Goal: Transaction & Acquisition: Purchase product/service

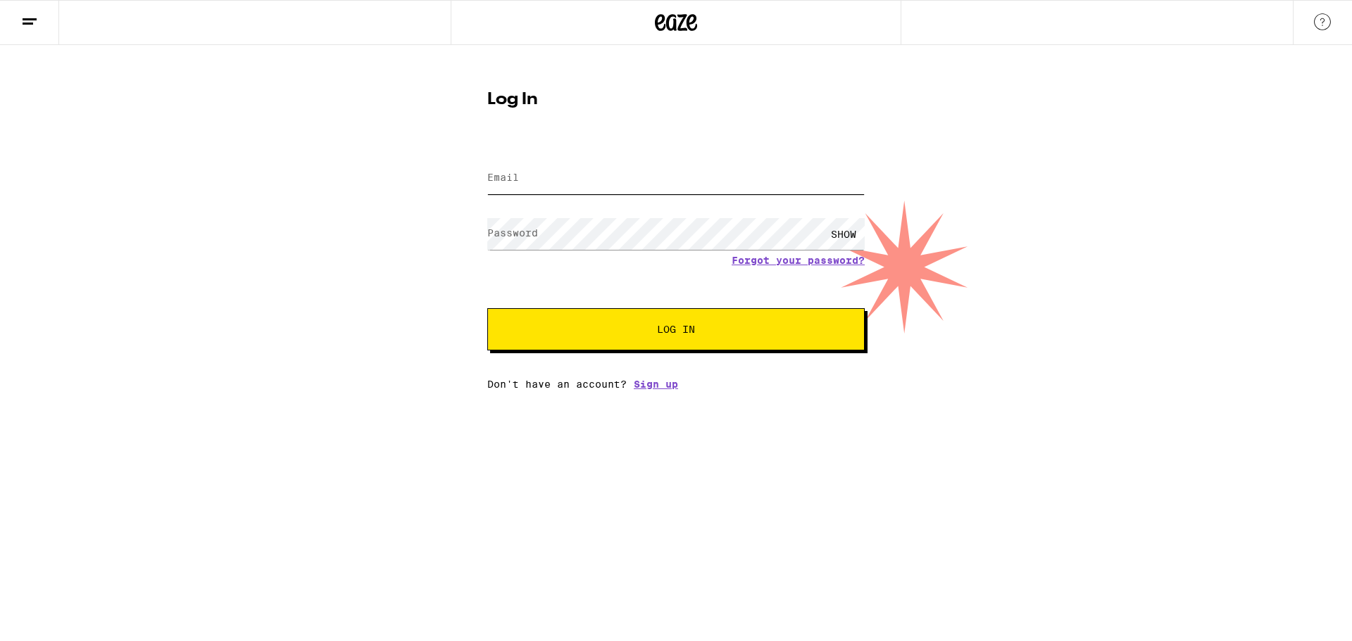
type input "kevnel300@gmail.com"
click at [757, 348] on button "Log In" at bounding box center [675, 329] width 377 height 42
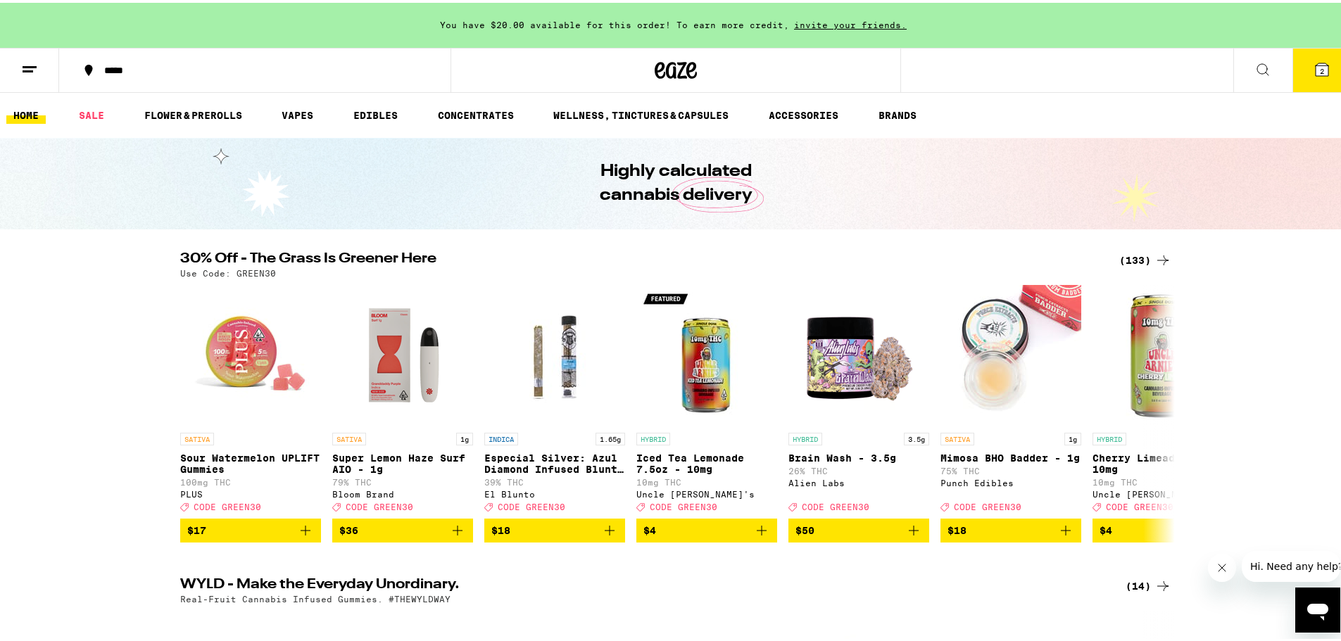
click at [1316, 63] on icon at bounding box center [1322, 67] width 13 height 13
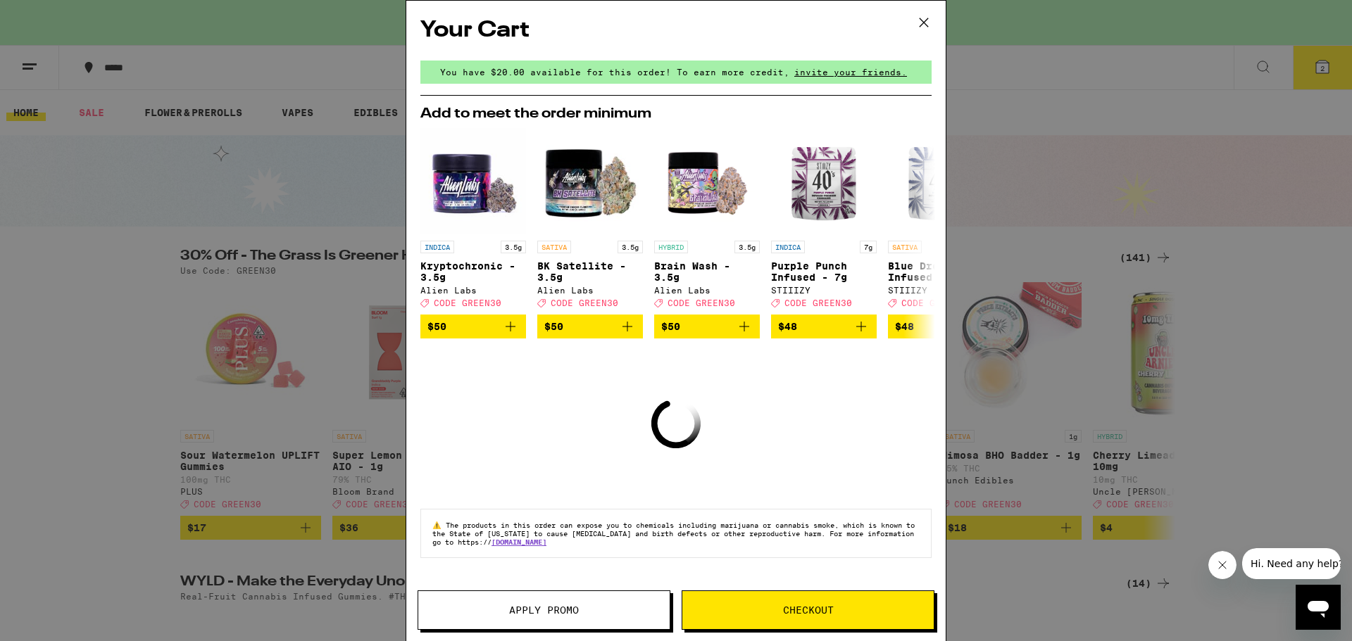
click at [925, 24] on icon at bounding box center [923, 22] width 8 height 8
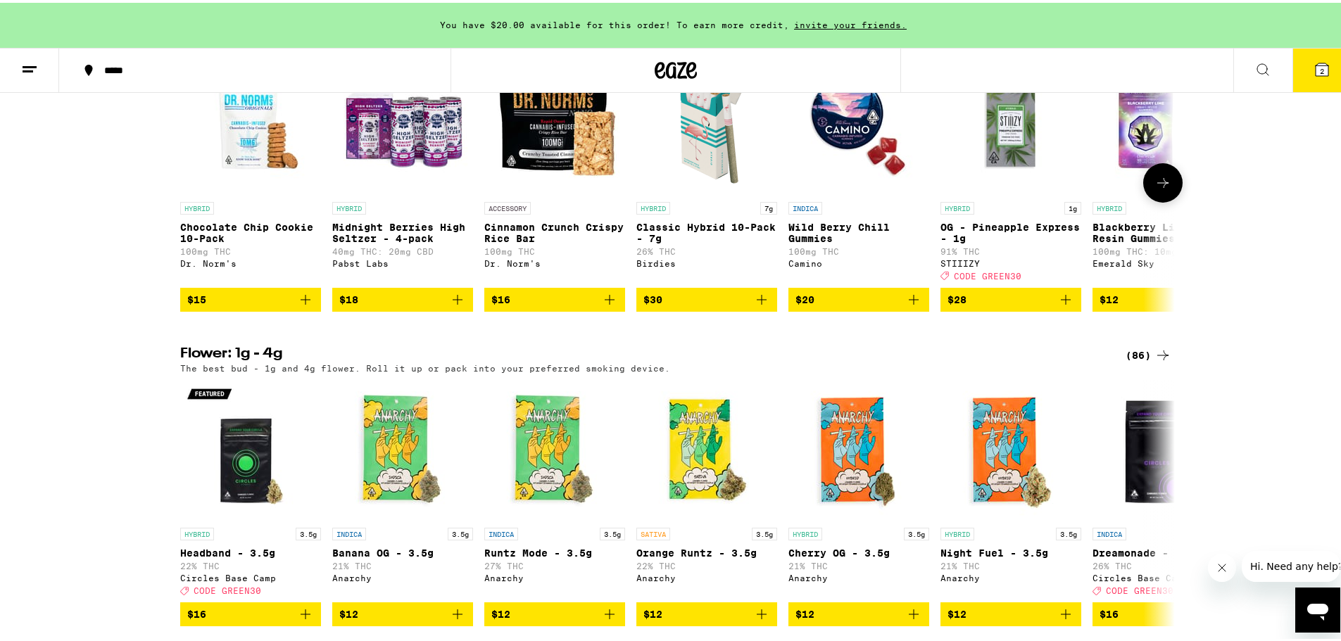
scroll to position [985, 0]
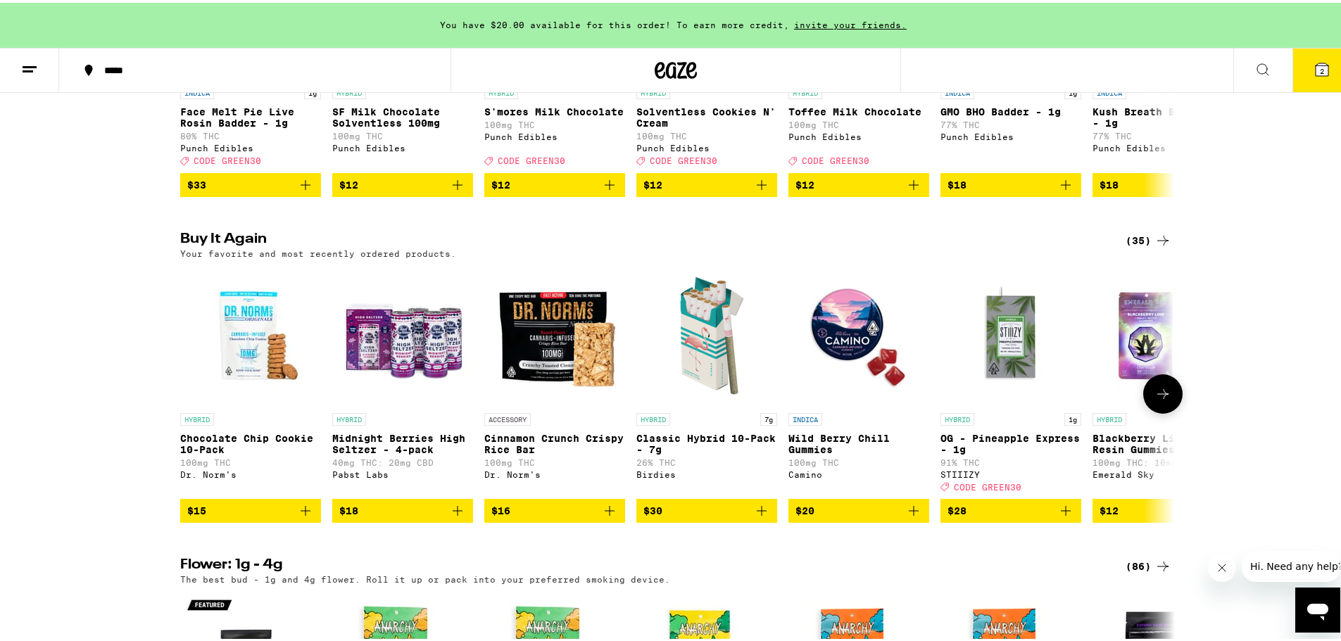
click at [1154, 400] on icon at bounding box center [1162, 391] width 17 height 17
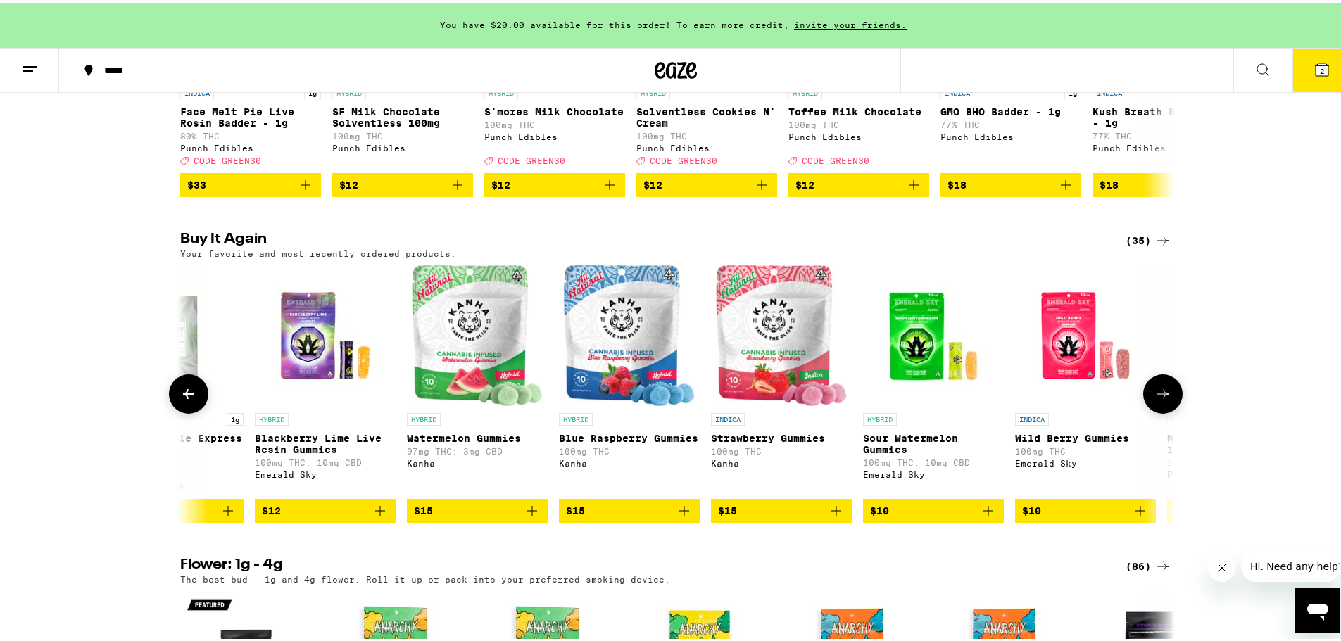
click at [1154, 400] on icon at bounding box center [1162, 391] width 17 height 17
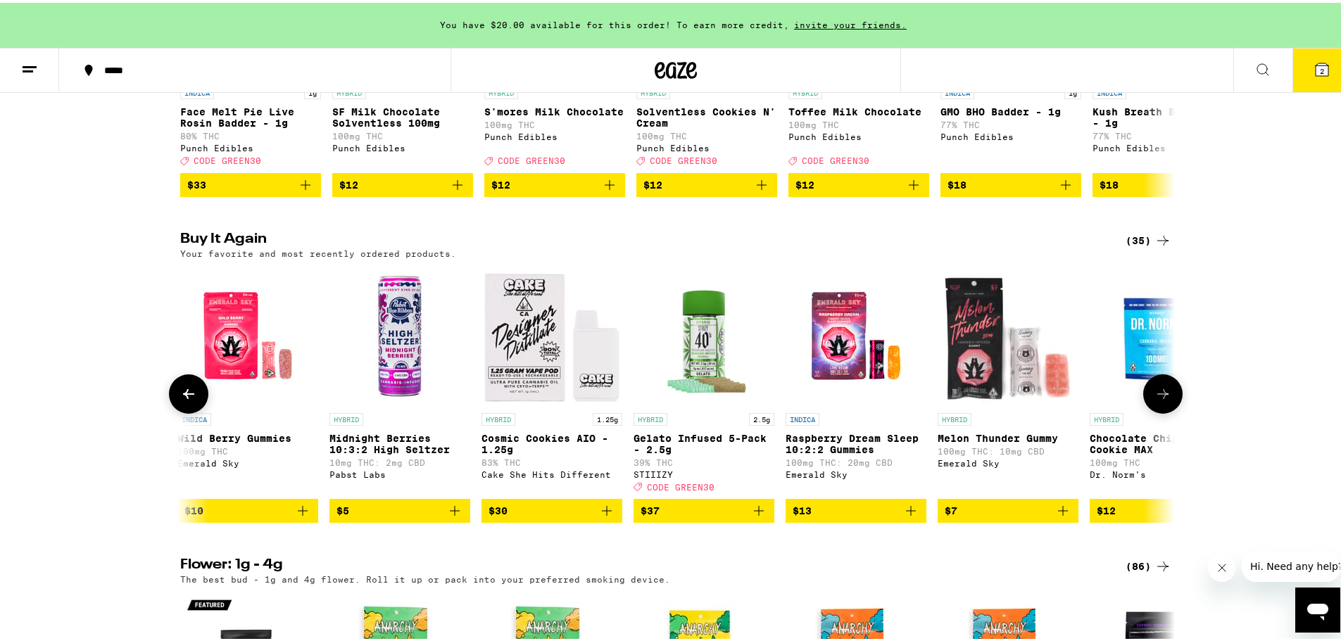
click at [1154, 400] on icon at bounding box center [1162, 391] width 17 height 17
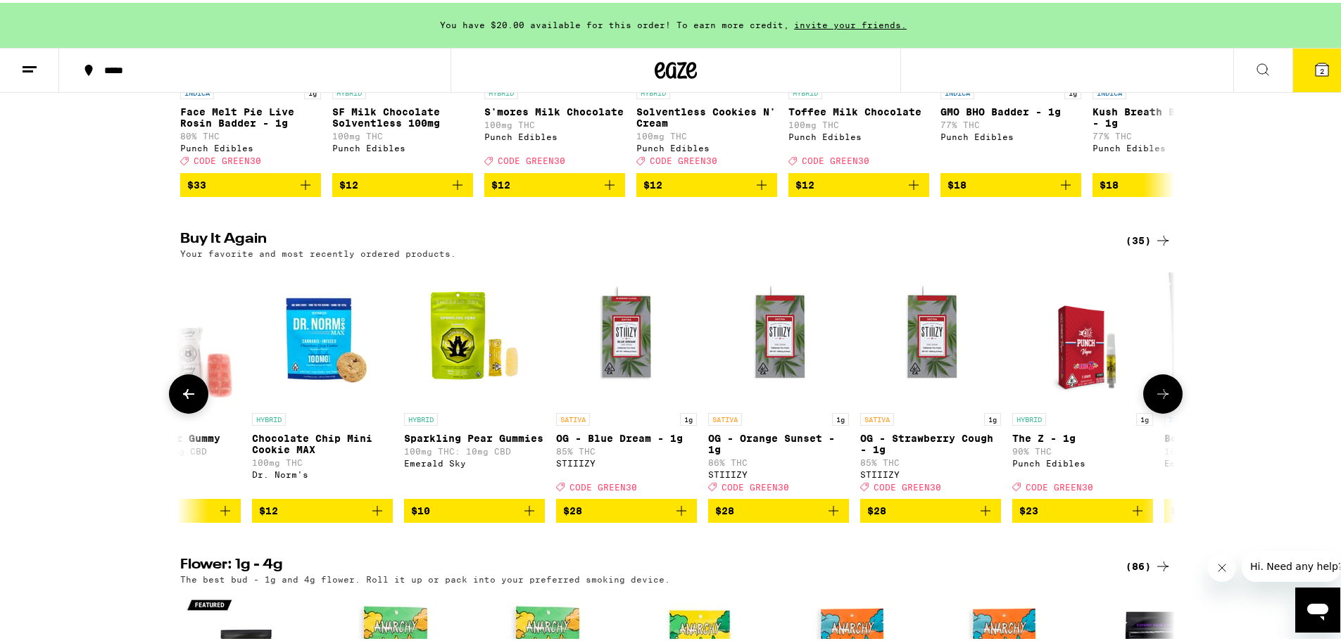
click at [1154, 400] on icon at bounding box center [1162, 391] width 17 height 17
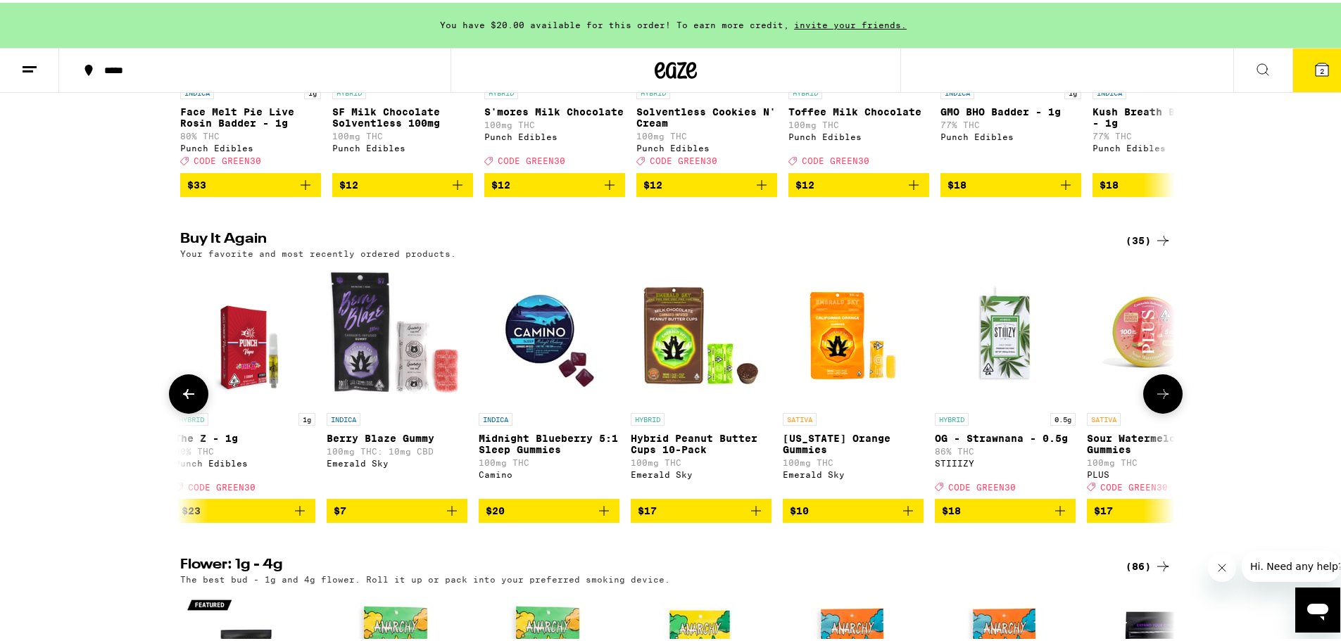
click at [1154, 400] on icon at bounding box center [1162, 391] width 17 height 17
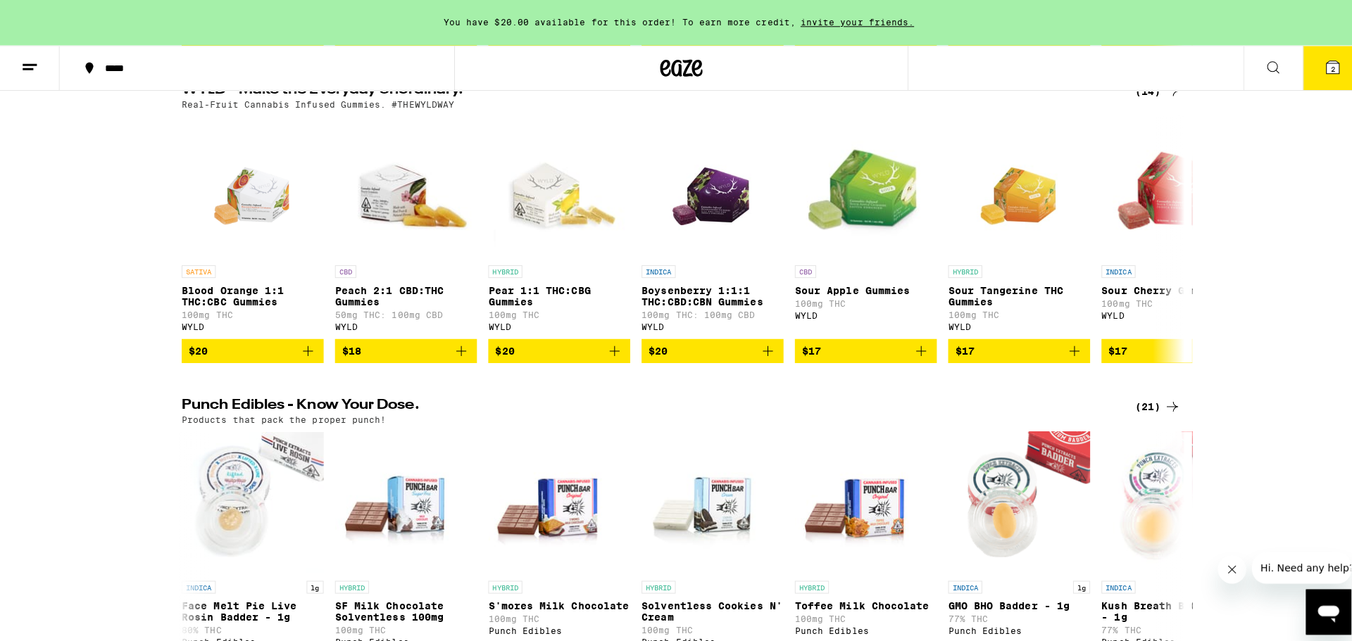
scroll to position [0, 0]
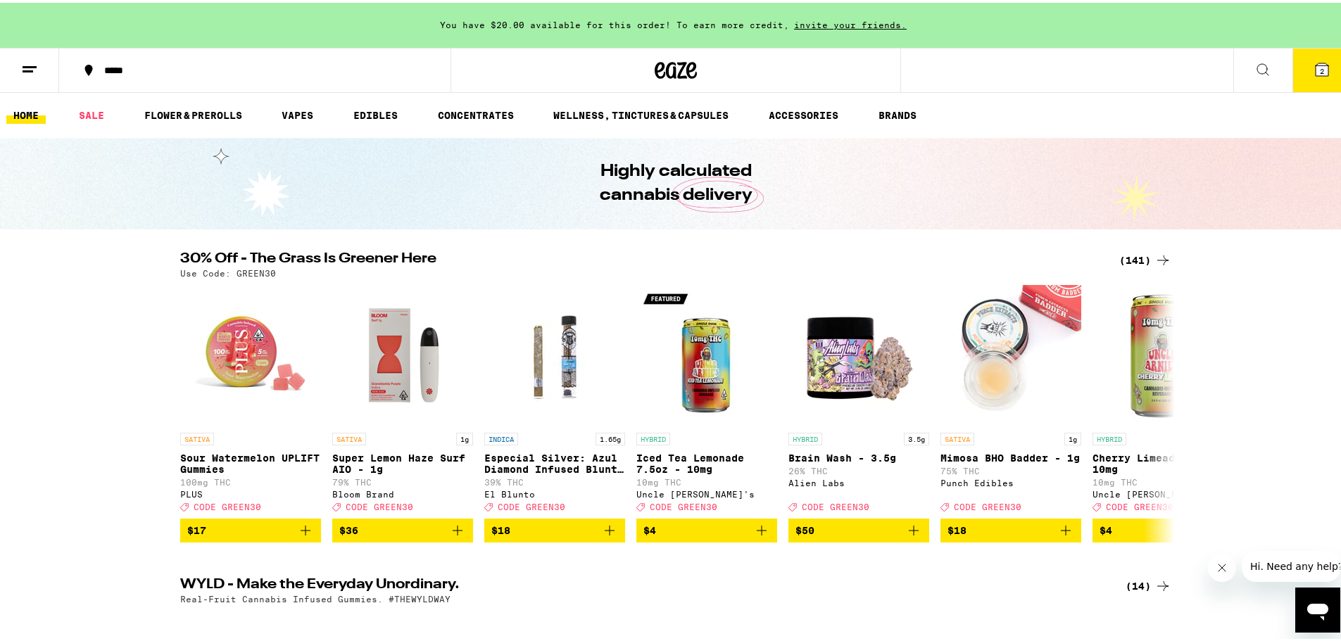
click at [1255, 60] on icon at bounding box center [1262, 66] width 17 height 17
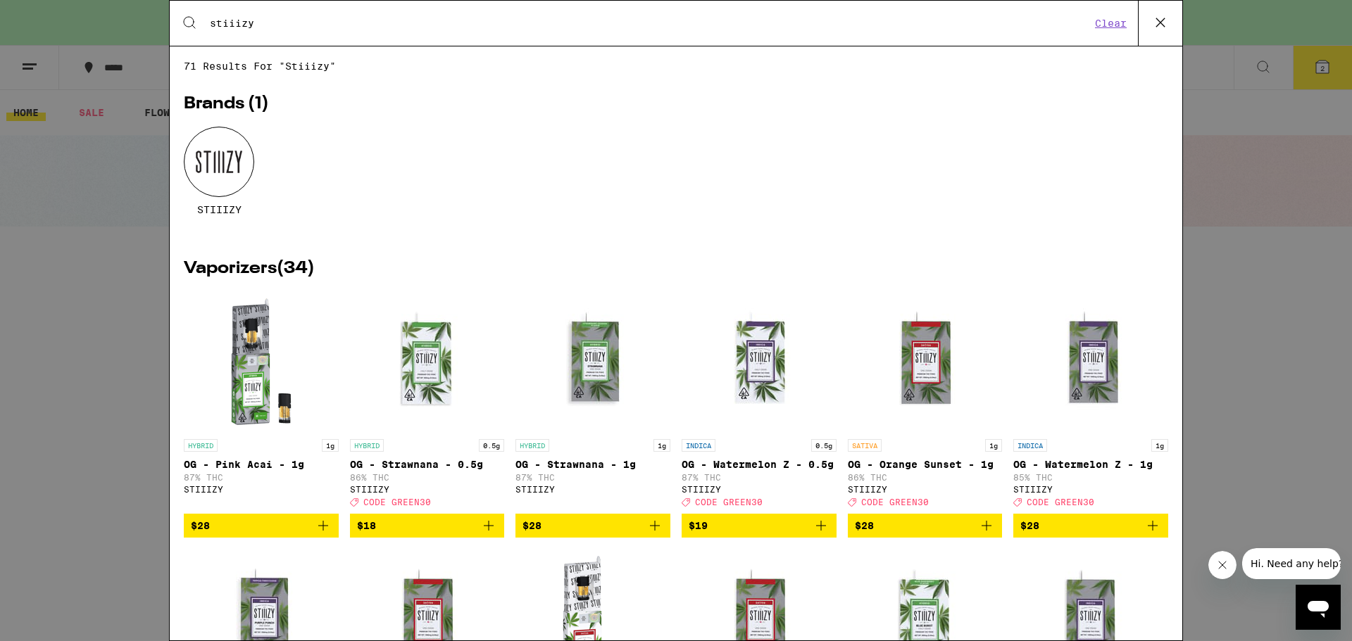
type input "stiiizy"
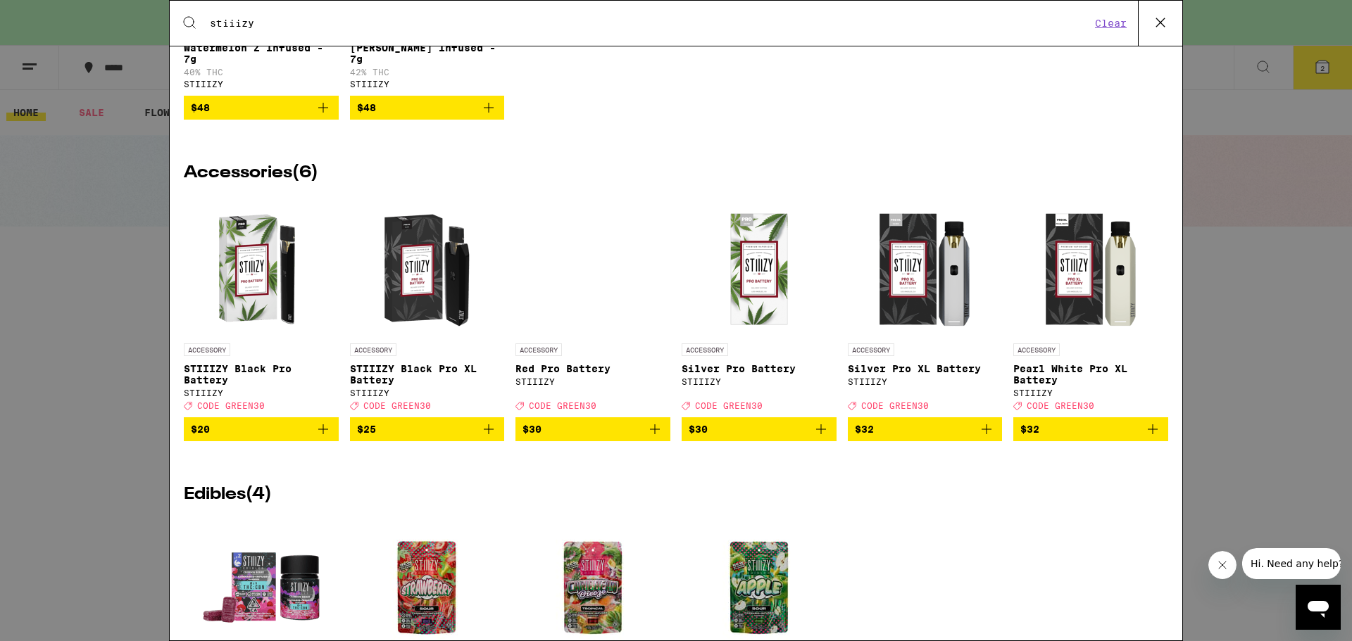
scroll to position [2675, 0]
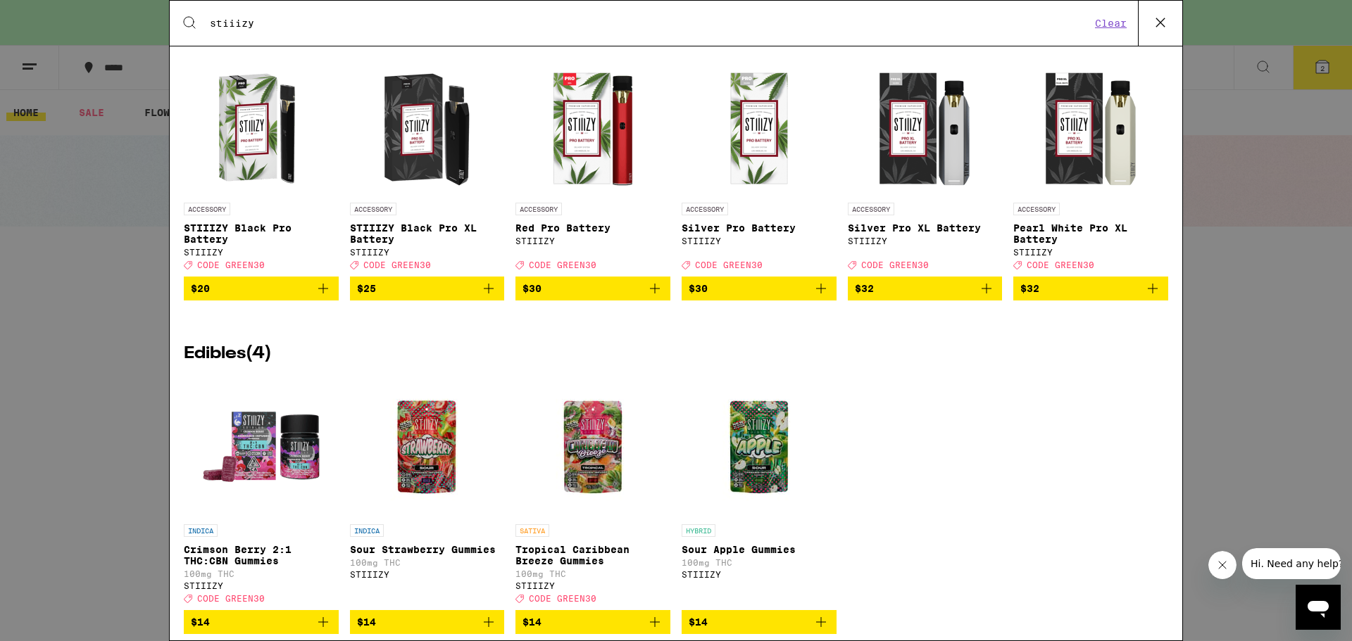
click at [458, 297] on span "$25" at bounding box center [427, 288] width 141 height 17
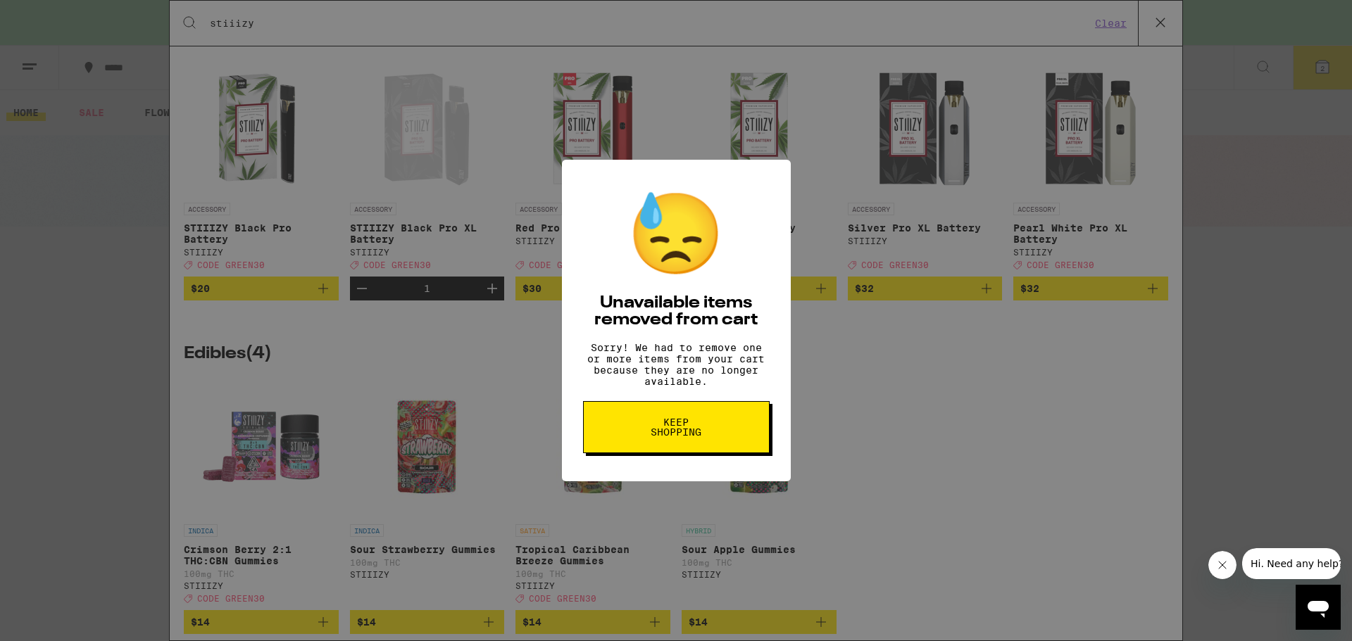
click at [727, 451] on button "Keep Shopping" at bounding box center [676, 427] width 187 height 52
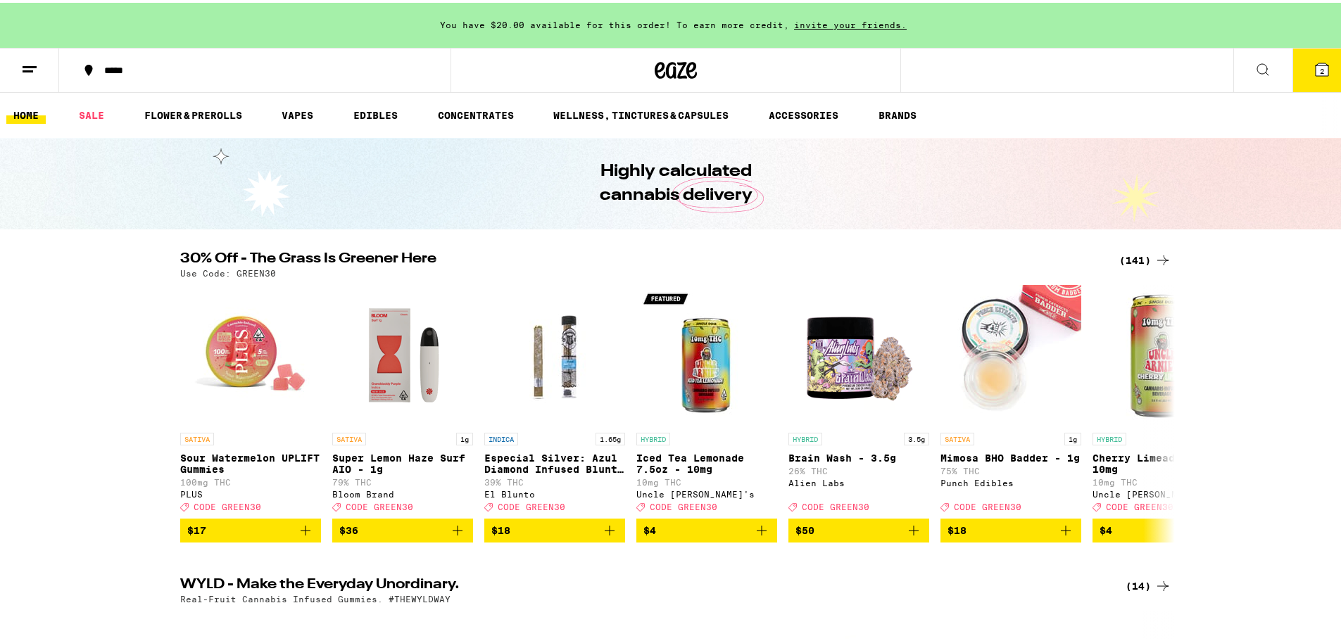
click at [1317, 56] on button "2" at bounding box center [1321, 68] width 59 height 44
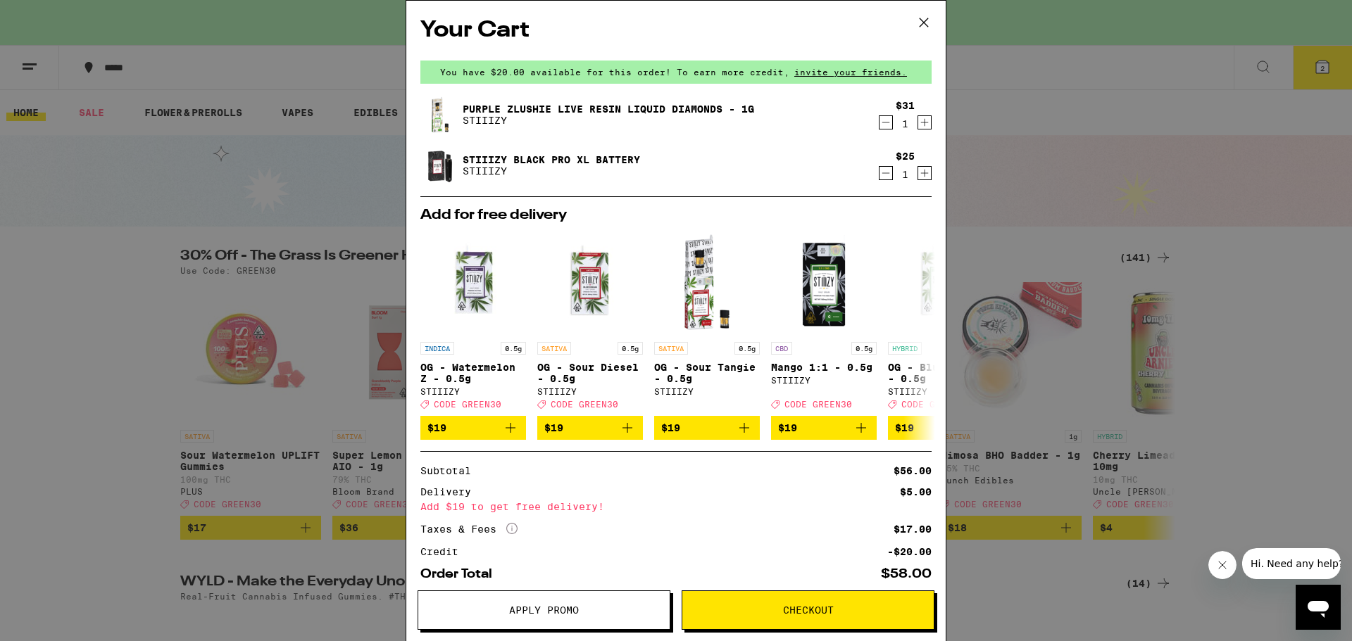
click at [435, 113] on img at bounding box center [439, 114] width 39 height 39
click at [544, 110] on link "Purple Zlushie Live Resin Liquid Diamonds - 1g" at bounding box center [607, 108] width 291 height 11
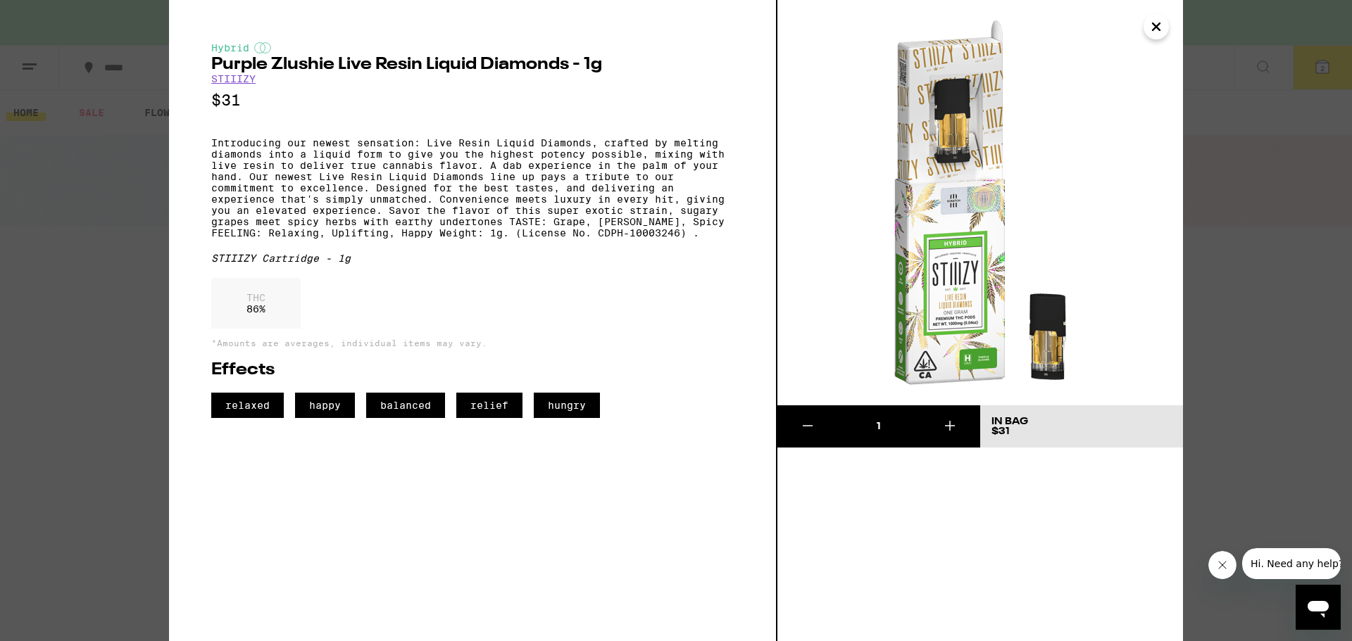
click at [1235, 125] on div "Hybrid Purple Zlushie Live Resin Liquid Diamonds - 1g STIIIZY $31 Introducing o…" at bounding box center [676, 320] width 1352 height 641
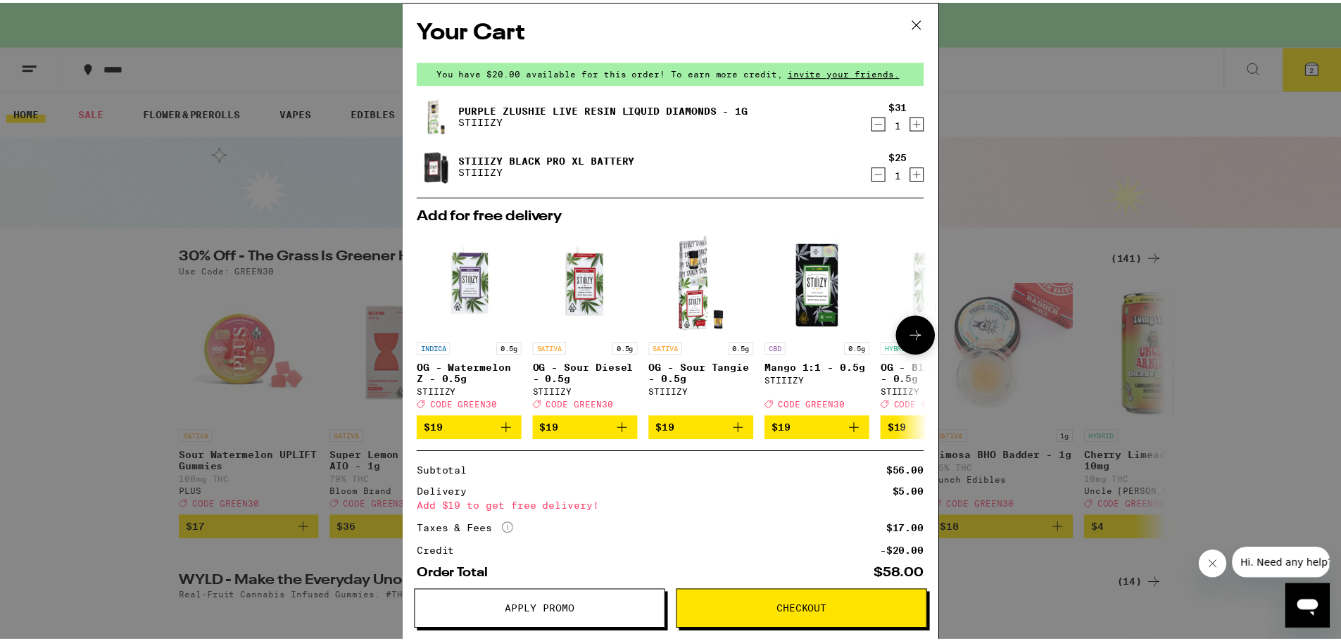
scroll to position [78, 0]
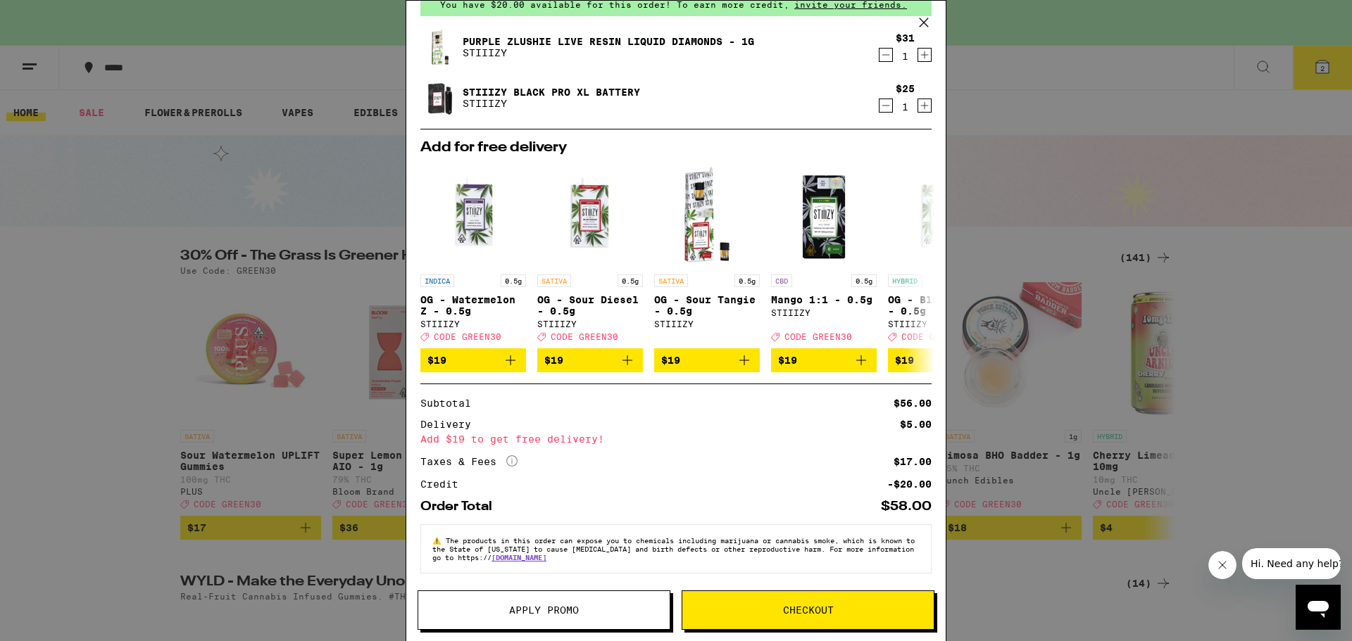
click at [842, 607] on span "Checkout" at bounding box center [807, 610] width 251 height 10
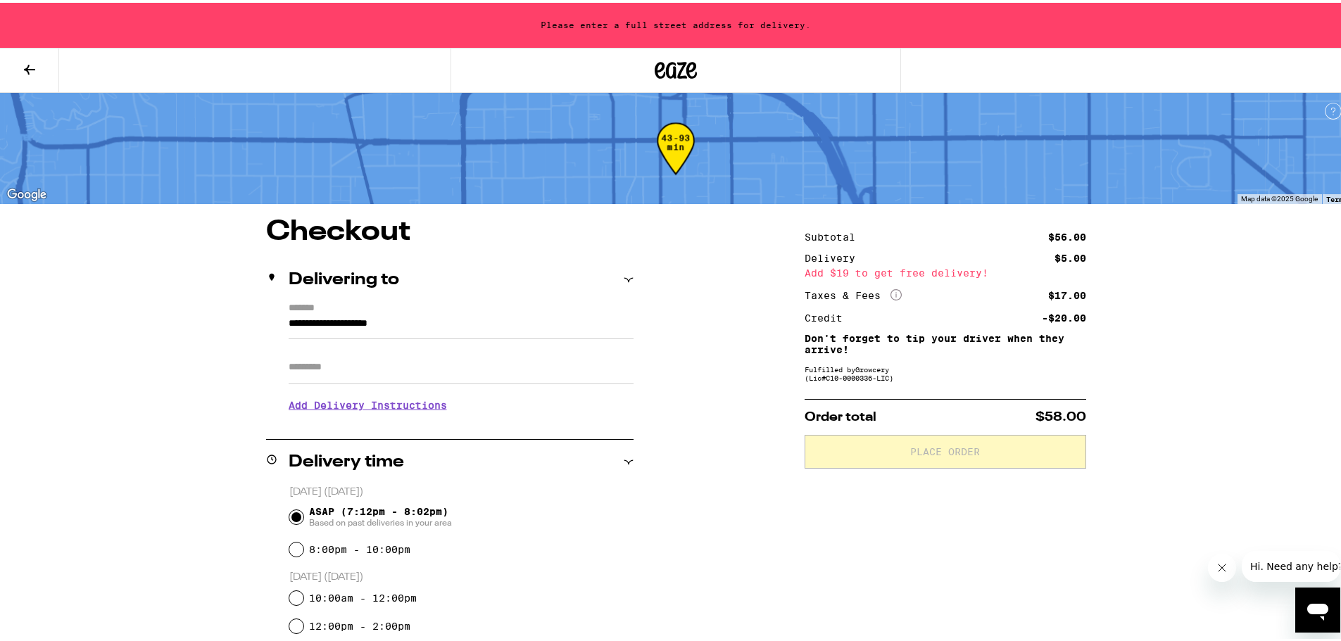
click at [454, 332] on input "**********" at bounding box center [461, 325] width 345 height 24
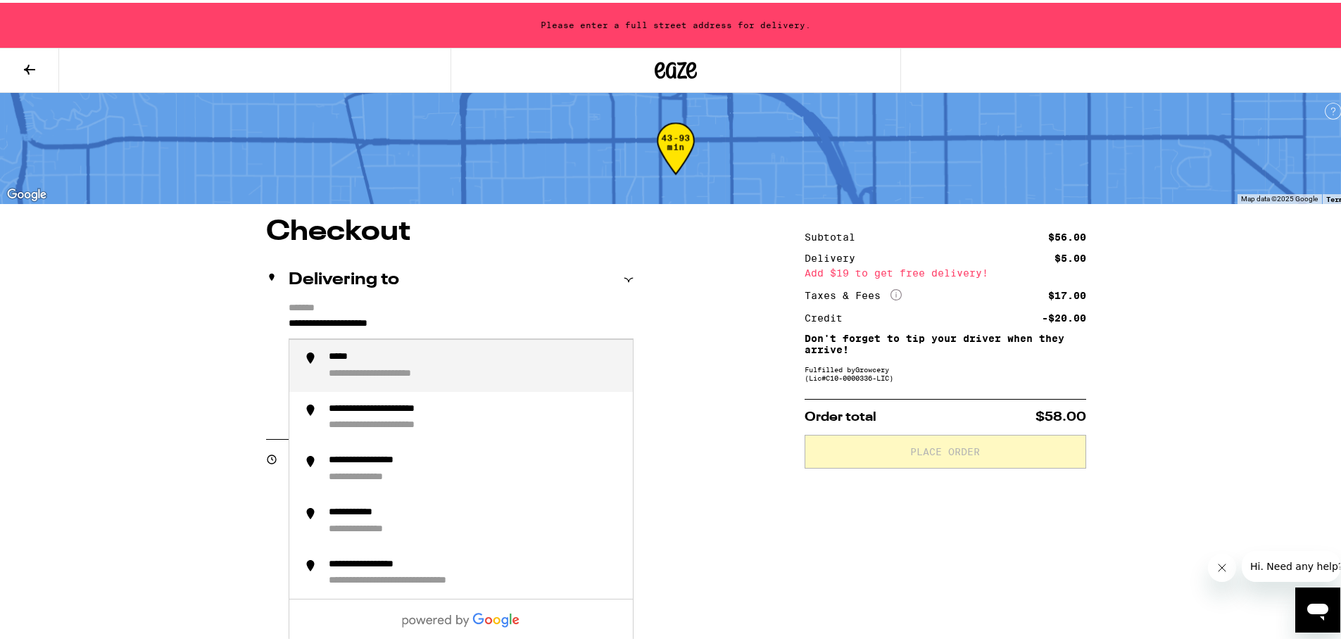
drag, startPoint x: 454, startPoint y: 325, endPoint x: 111, endPoint y: 307, distance: 343.3
click at [111, 307] on div "**********" at bounding box center [676, 504] width 1352 height 1008
click at [424, 340] on li "**********" at bounding box center [461, 363] width 344 height 52
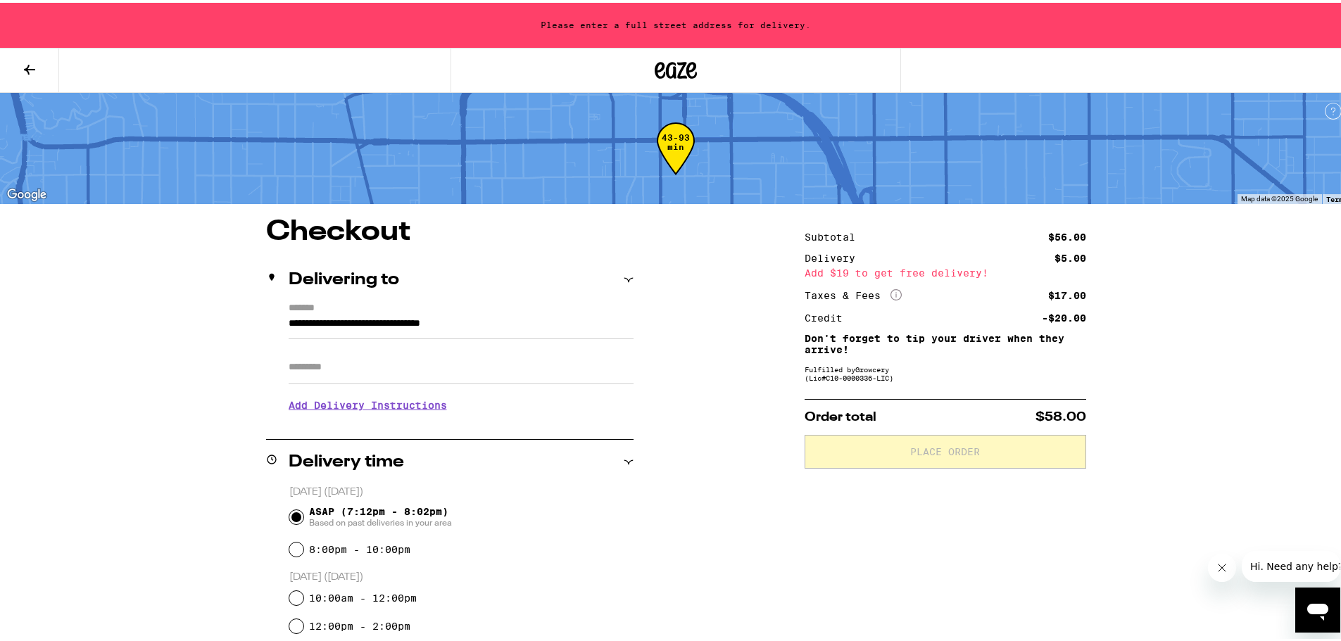
type input "**********"
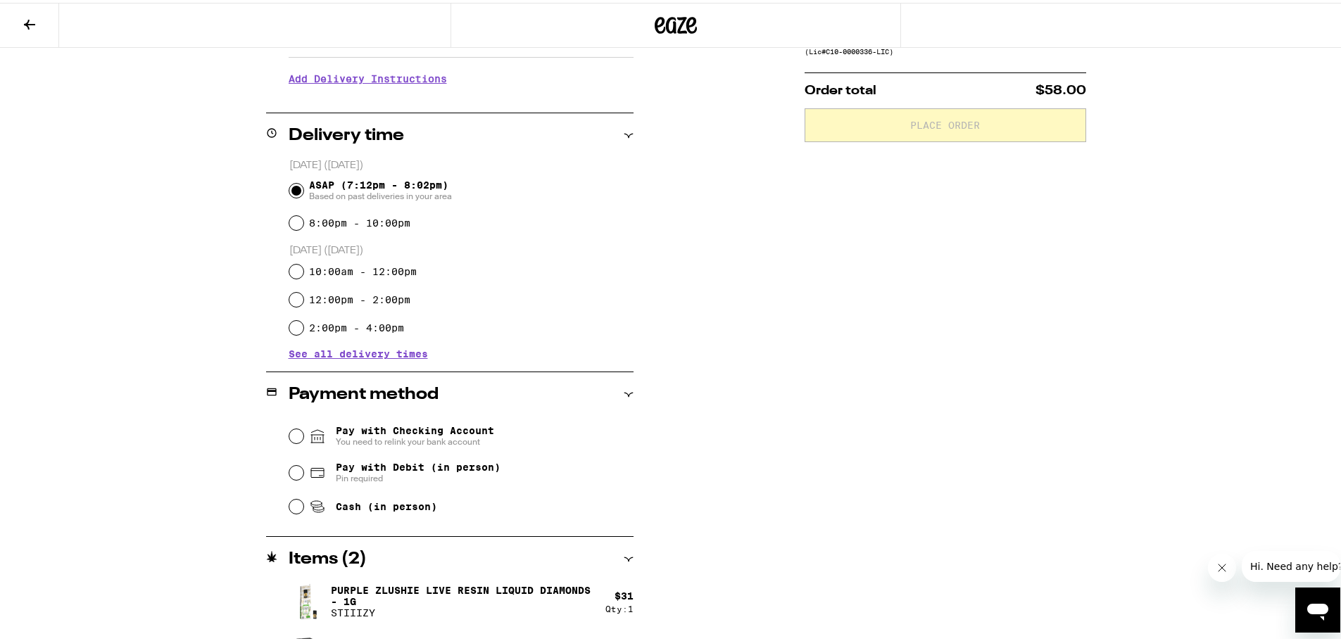
scroll to position [322, 0]
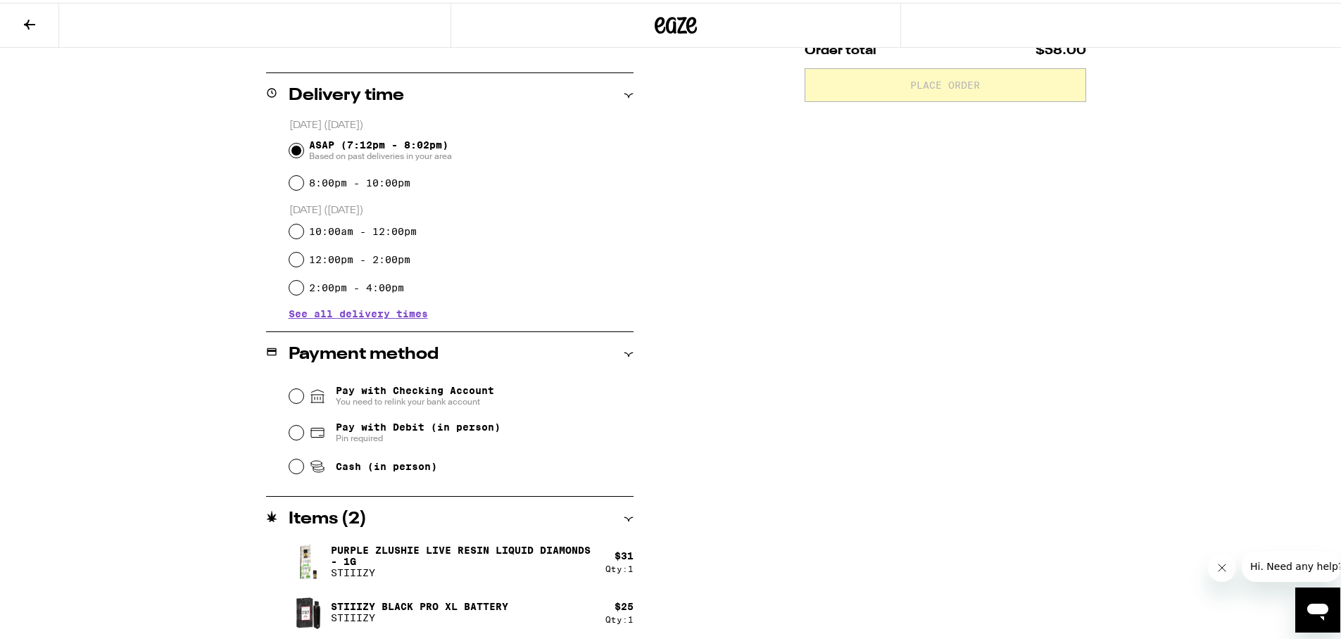
click at [923, 371] on div "Subtotal $56.00 Delivery $5.00 Add $19 to get free delivery! Taxes & Fees More …" at bounding box center [946, 245] width 282 height 793
click at [290, 440] on div "Pay with Debit (in person) Pin required" at bounding box center [461, 430] width 344 height 37
click at [290, 431] on input "Pay with Debit (in person) Pin required" at bounding box center [296, 430] width 14 height 14
radio input "true"
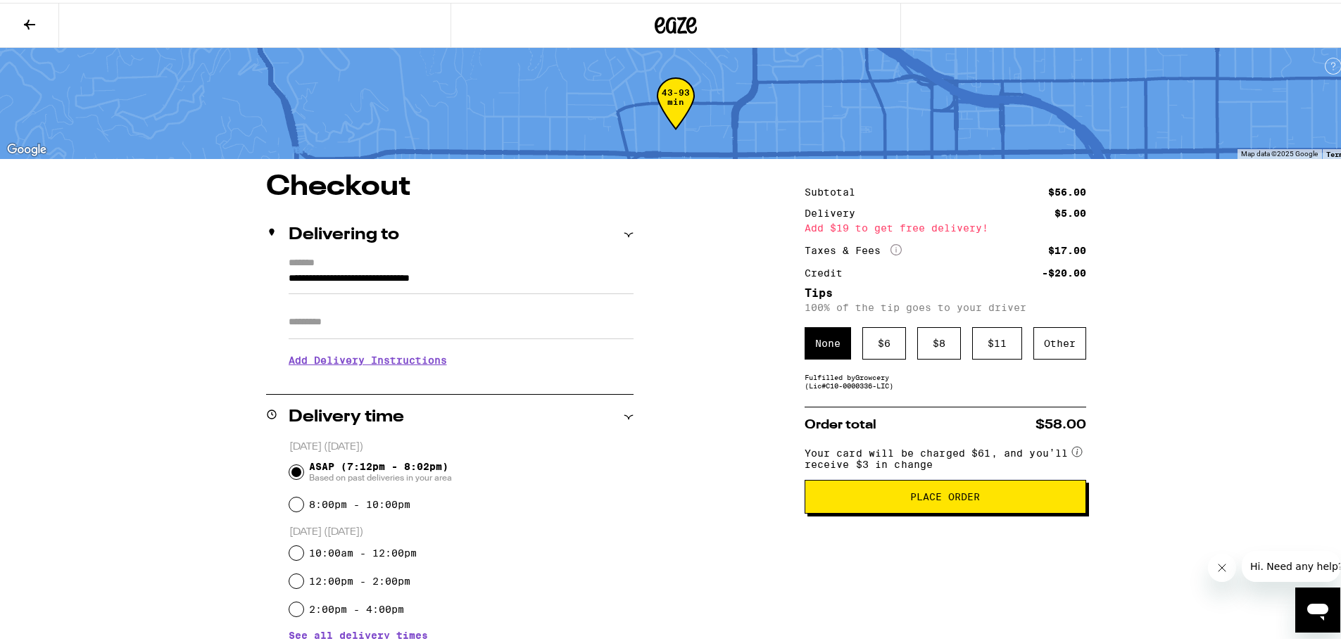
scroll to position [70, 0]
